Goal: Task Accomplishment & Management: Complete application form

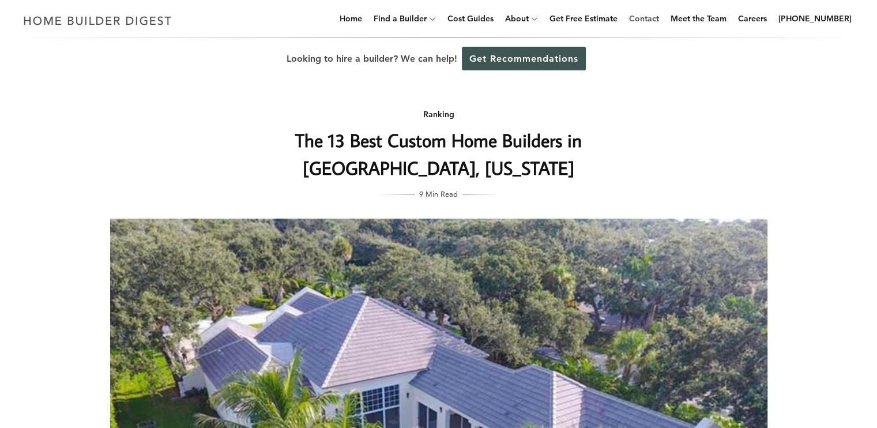
click at [655, 15] on link "Contact" at bounding box center [644, 18] width 39 height 37
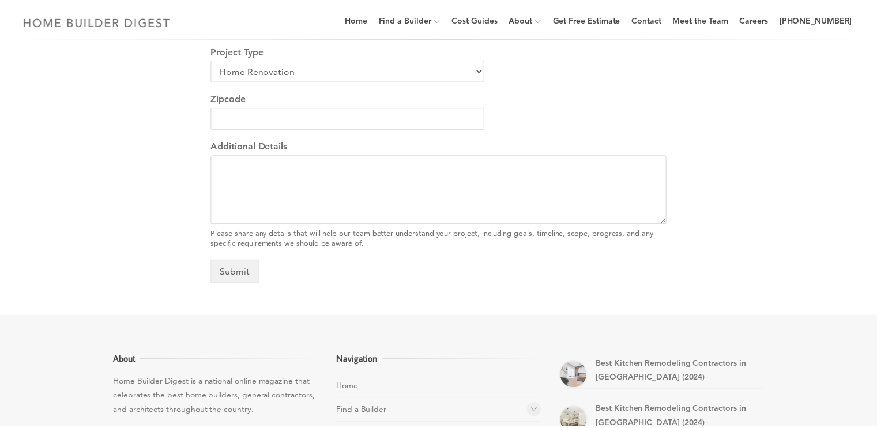
scroll to position [519, 0]
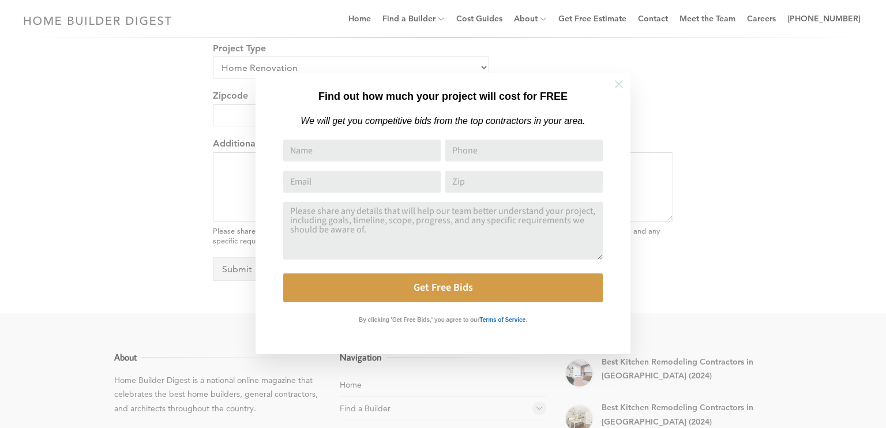
click at [621, 84] on icon at bounding box center [619, 84] width 13 height 13
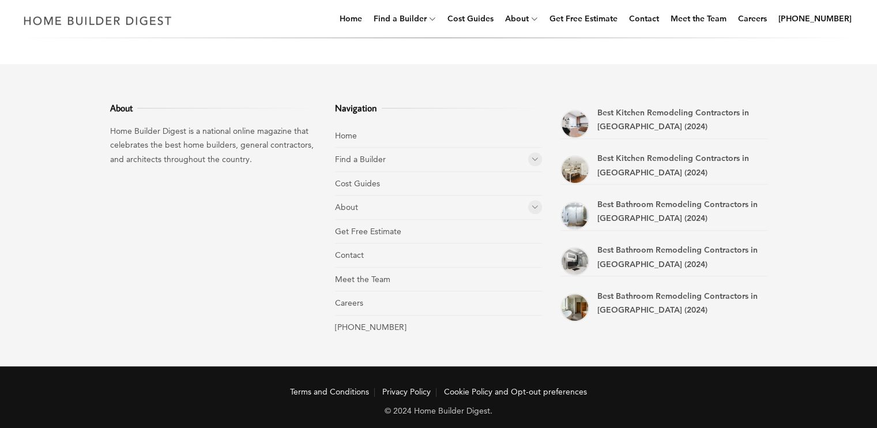
scroll to position [775, 0]
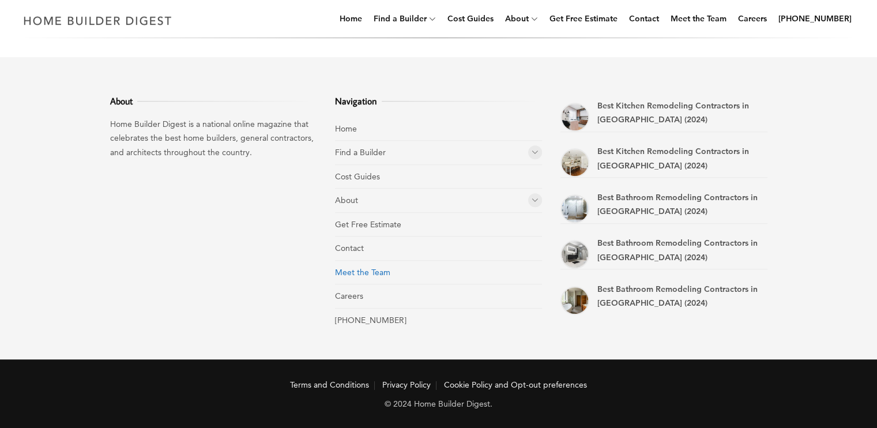
click at [378, 268] on link "Meet the Team" at bounding box center [362, 272] width 55 height 10
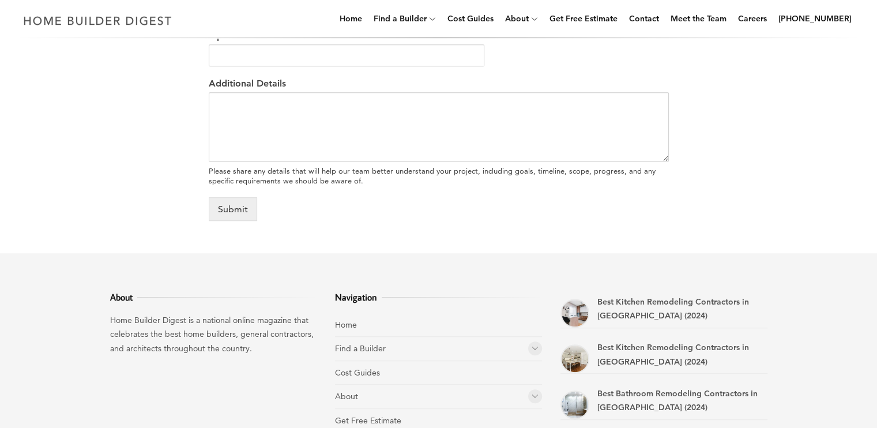
scroll to position [545, 0]
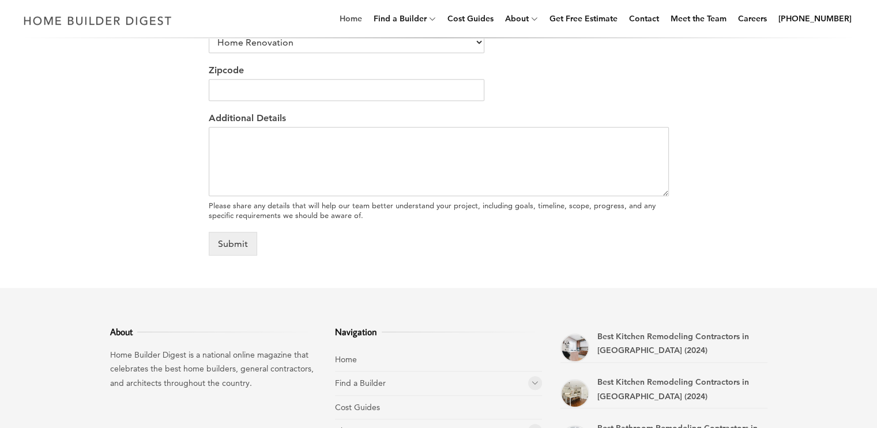
drag, startPoint x: 366, startPoint y: 16, endPoint x: 465, endPoint y: 70, distance: 112.6
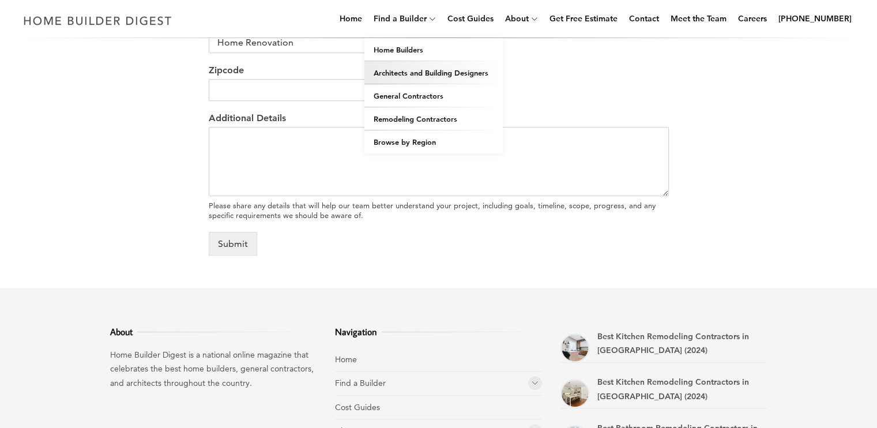
click at [366, 16] on link "Home" at bounding box center [351, 18] width 32 height 37
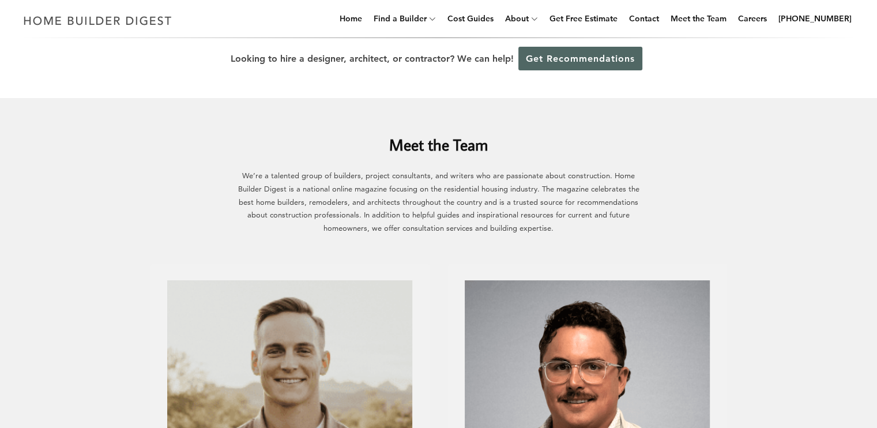
click at [582, 58] on link "Get Recommendations" at bounding box center [581, 59] width 124 height 24
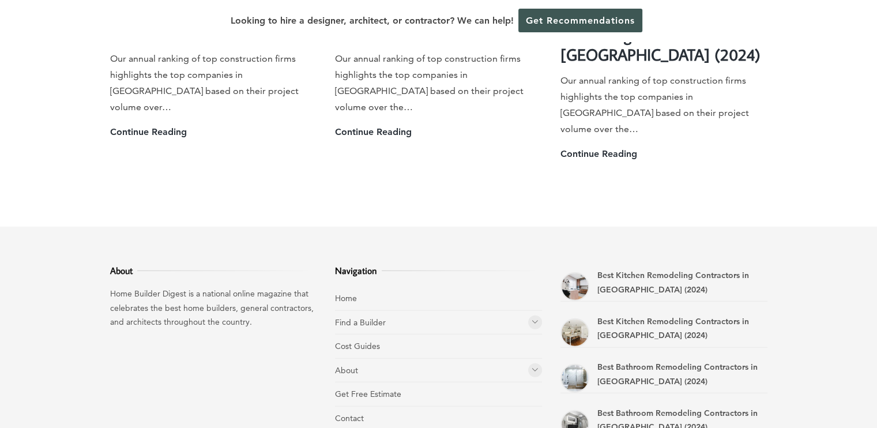
scroll to position [3288, 0]
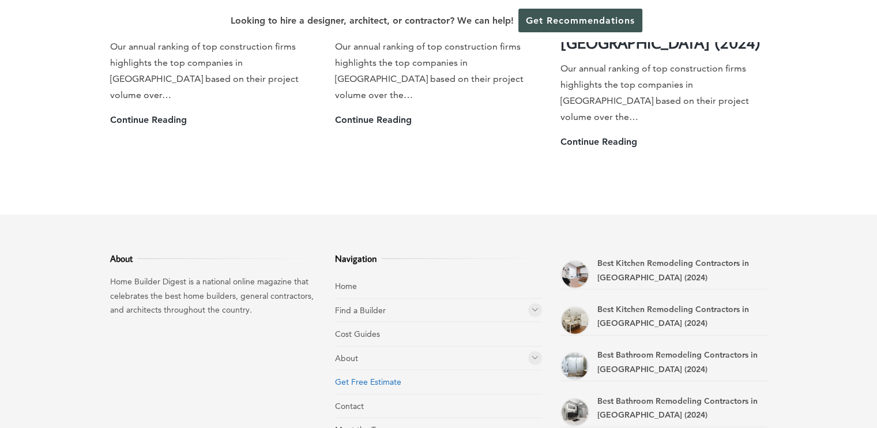
click at [381, 377] on link "Get Free Estimate" at bounding box center [368, 382] width 66 height 10
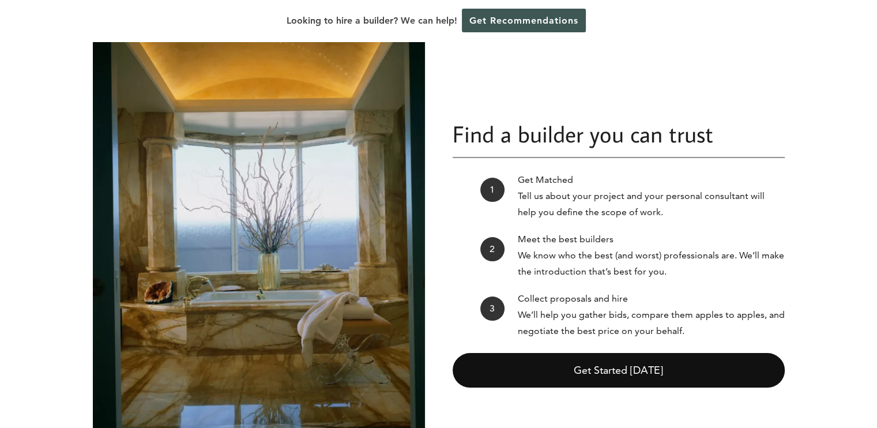
scroll to position [51, 0]
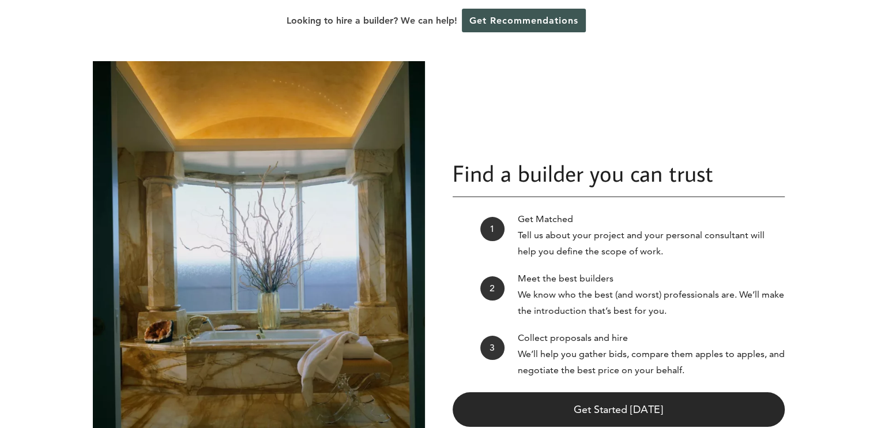
click at [565, 407] on link "Get Started [DATE]" at bounding box center [619, 409] width 332 height 35
